Goal: Register for event/course

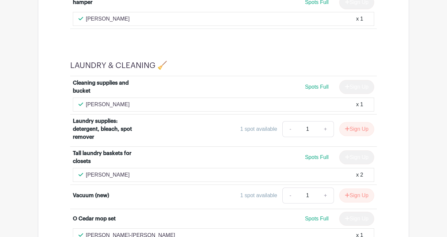
scroll to position [3667, 0]
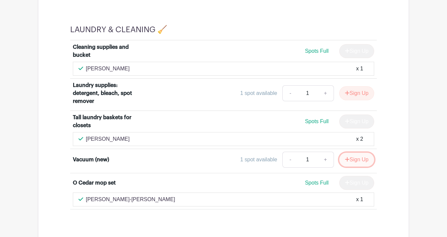
click at [359, 153] on button "Sign Up" at bounding box center [356, 160] width 35 height 14
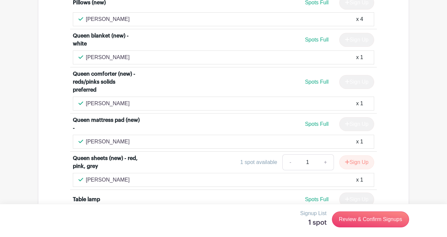
scroll to position [2612, 0]
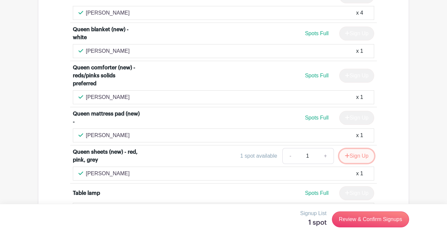
click at [346, 153] on icon "submit" at bounding box center [347, 155] width 5 height 5
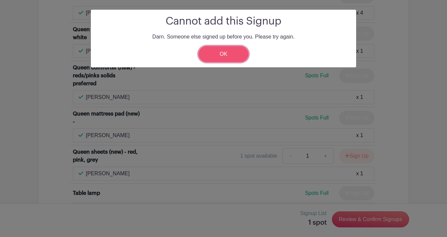
click at [219, 52] on link "OK" at bounding box center [223, 54] width 50 height 16
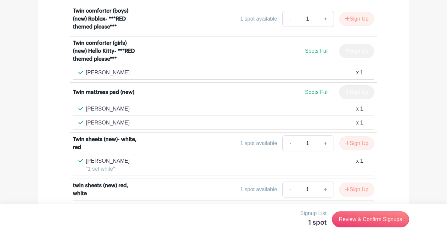
scroll to position [3243, 0]
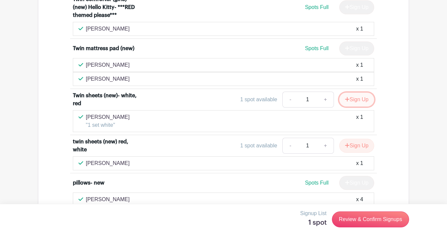
click at [351, 93] on button "Sign Up" at bounding box center [356, 100] width 35 height 14
click at [351, 139] on button "Sign Up" at bounding box center [356, 146] width 35 height 14
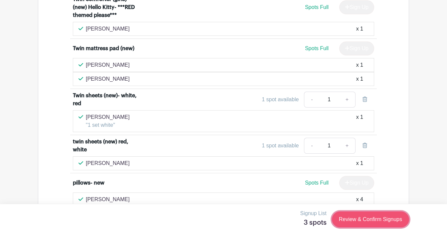
click at [357, 220] on link "Review & Confirm Signups" at bounding box center [370, 220] width 77 height 16
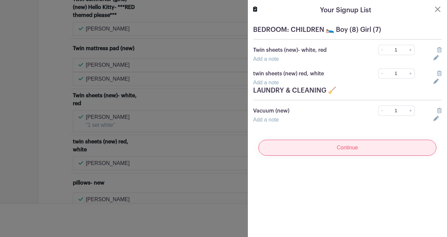
click at [351, 147] on input "Continue" at bounding box center [347, 148] width 178 height 16
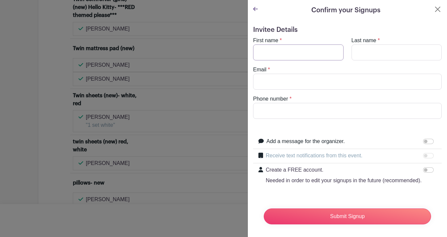
click at [289, 58] on input "First name" at bounding box center [298, 53] width 90 height 16
type input "[PERSON_NAME]"
type input "[EMAIL_ADDRESS][DOMAIN_NAME]"
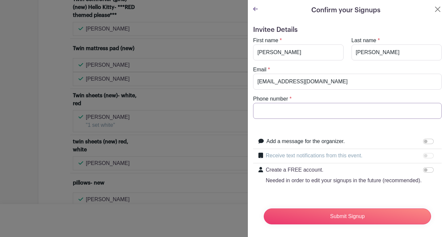
type input "4152449040"
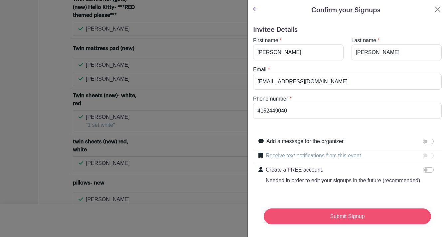
click at [344, 215] on input "Submit Signup" at bounding box center [346, 217] width 167 height 16
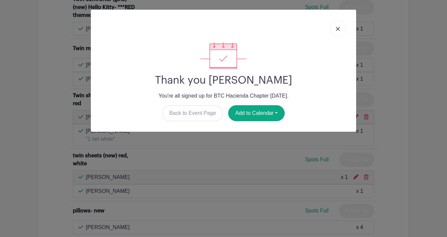
click at [336, 27] on img at bounding box center [338, 29] width 4 height 4
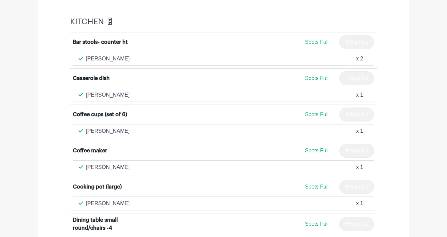
scroll to position [421, 0]
